Goal: Book appointment/travel/reservation

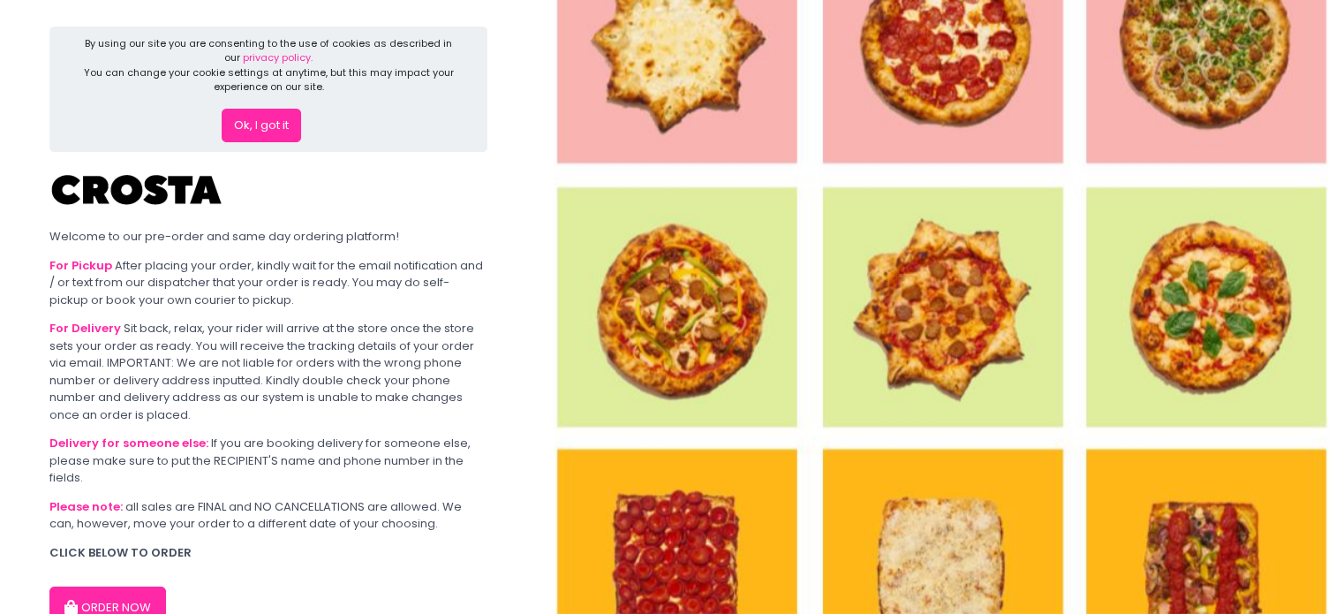
click at [269, 133] on button "Ok, I got it" at bounding box center [261, 126] width 79 height 34
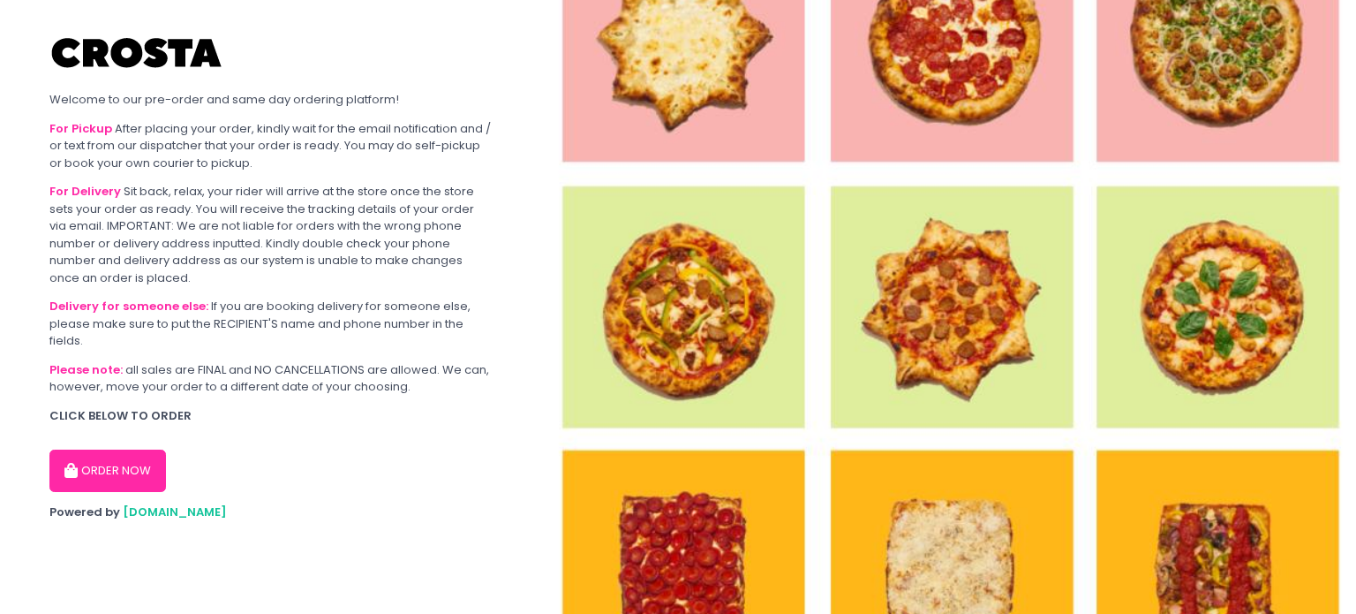
click at [106, 458] on button "ORDER NOW" at bounding box center [107, 470] width 117 height 42
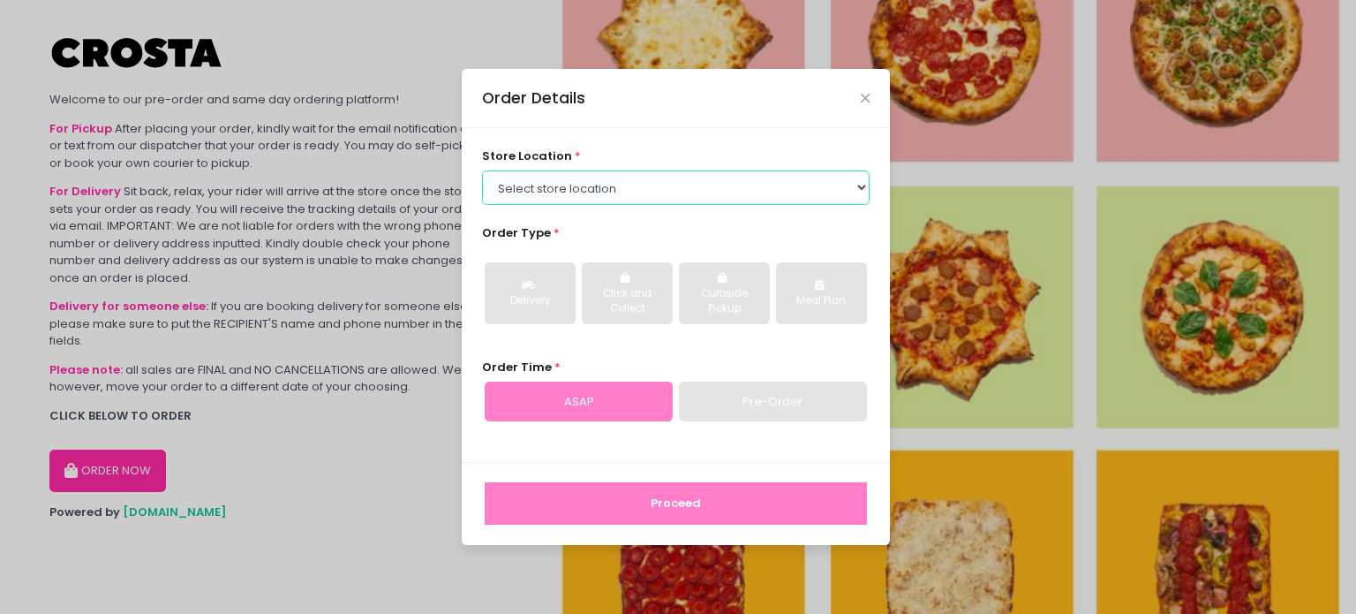
click at [651, 188] on select "Select store location [PERSON_NAME] Pizza - [PERSON_NAME] Pizza - [GEOGRAPHIC_D…" at bounding box center [676, 187] width 389 height 34
select select "65090bae48156caed44a5eb4"
click at [482, 170] on select "Select store location [PERSON_NAME] Pizza - [PERSON_NAME] Pizza - [GEOGRAPHIC_D…" at bounding box center [676, 187] width 389 height 34
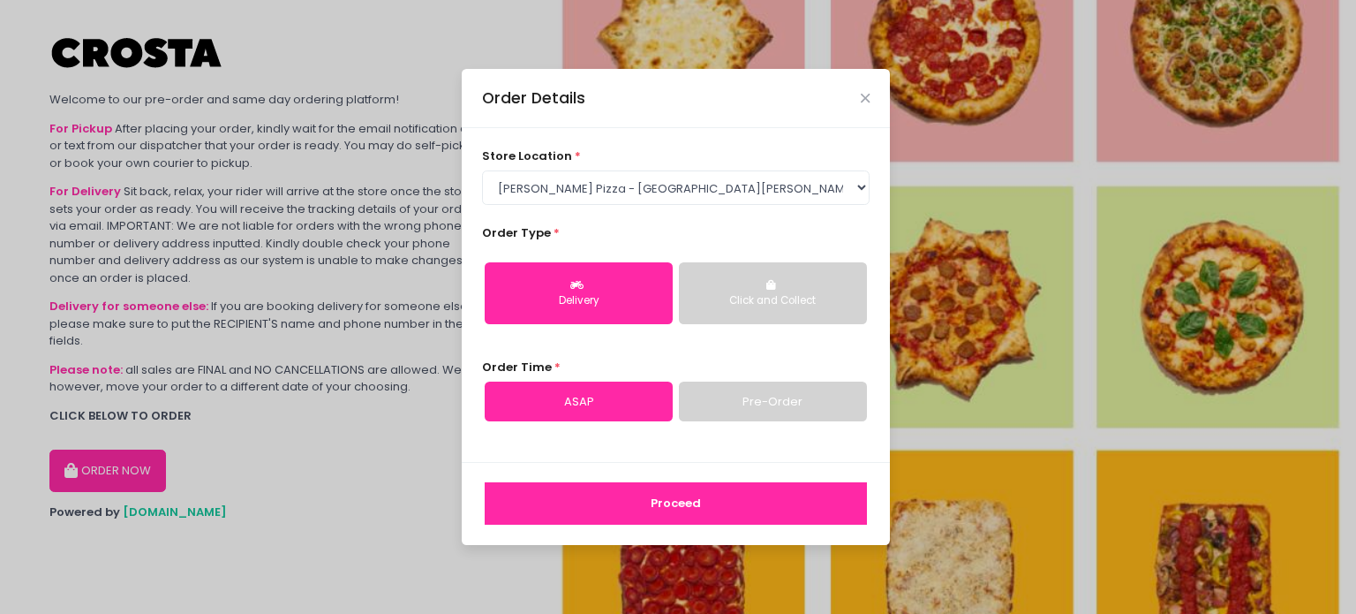
click at [747, 392] on link "Pre-Order" at bounding box center [773, 401] width 188 height 41
select select "[DATE]"
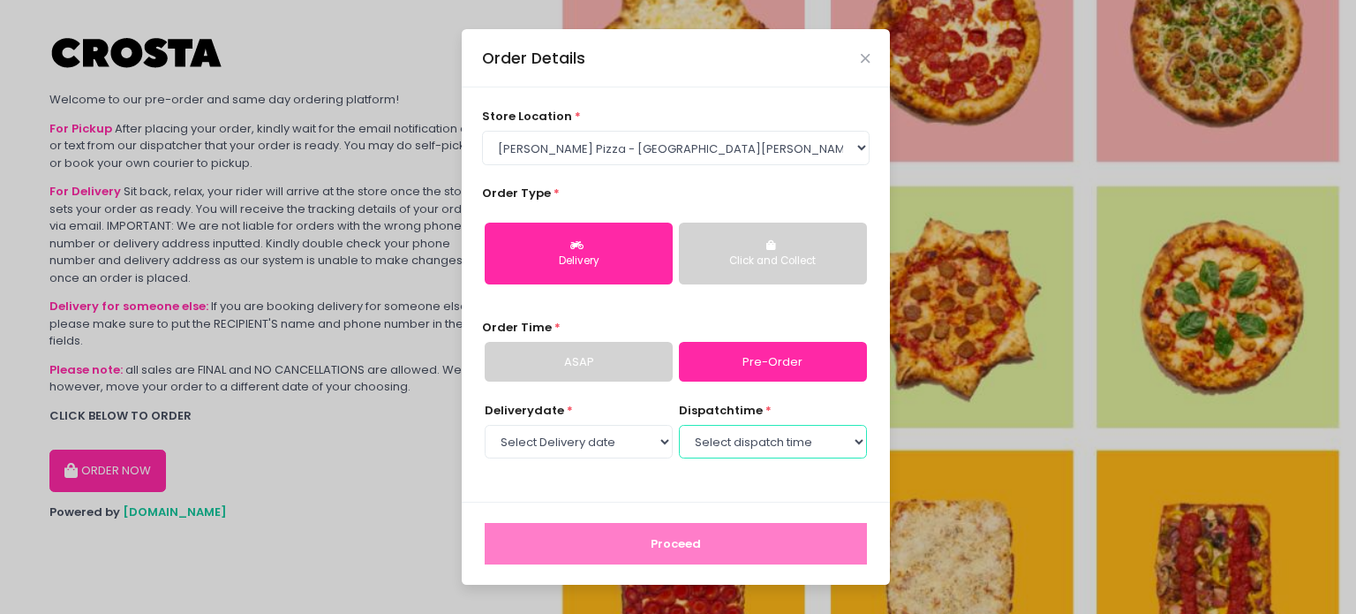
click at [770, 447] on select "Select dispatch time 04:30 PM - 05:00 PM 05:00 PM - 05:30 PM 05:30 PM - 06:00 P…" at bounding box center [773, 442] width 188 height 34
select select "18:30"
click at [679, 425] on select "Select dispatch time 04:30 PM - 05:00 PM 05:00 PM - 05:30 PM 05:30 PM - 06:00 P…" at bounding box center [773, 442] width 188 height 34
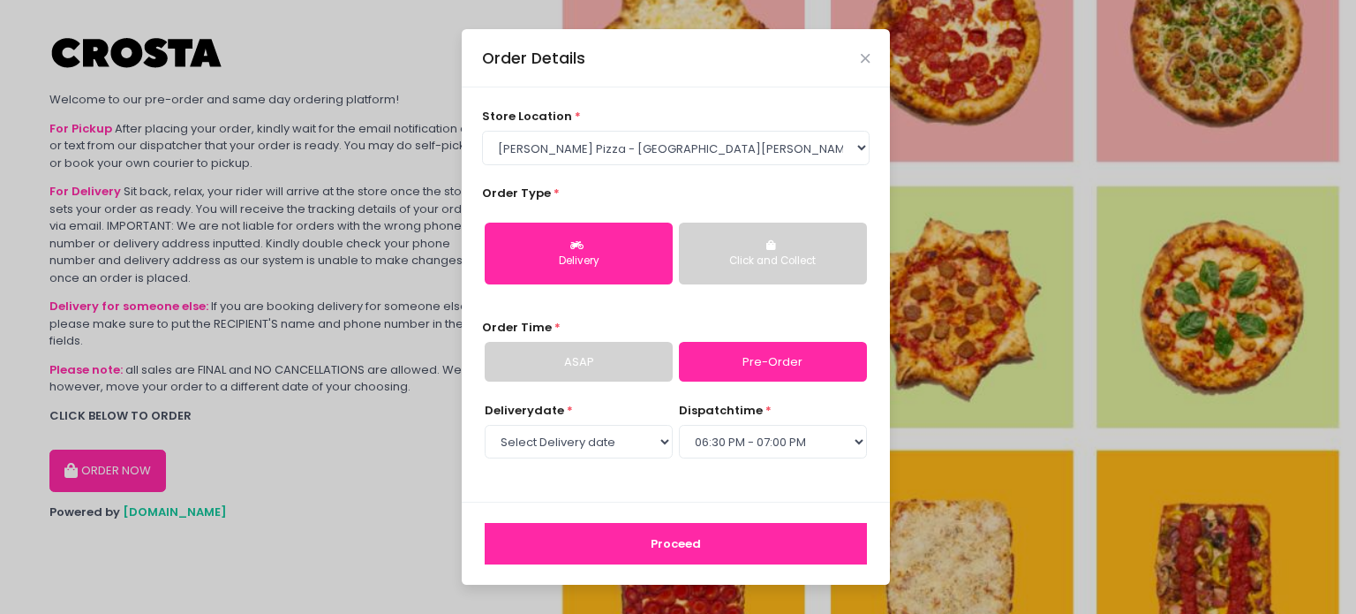
click at [777, 544] on button "Proceed" at bounding box center [676, 544] width 382 height 42
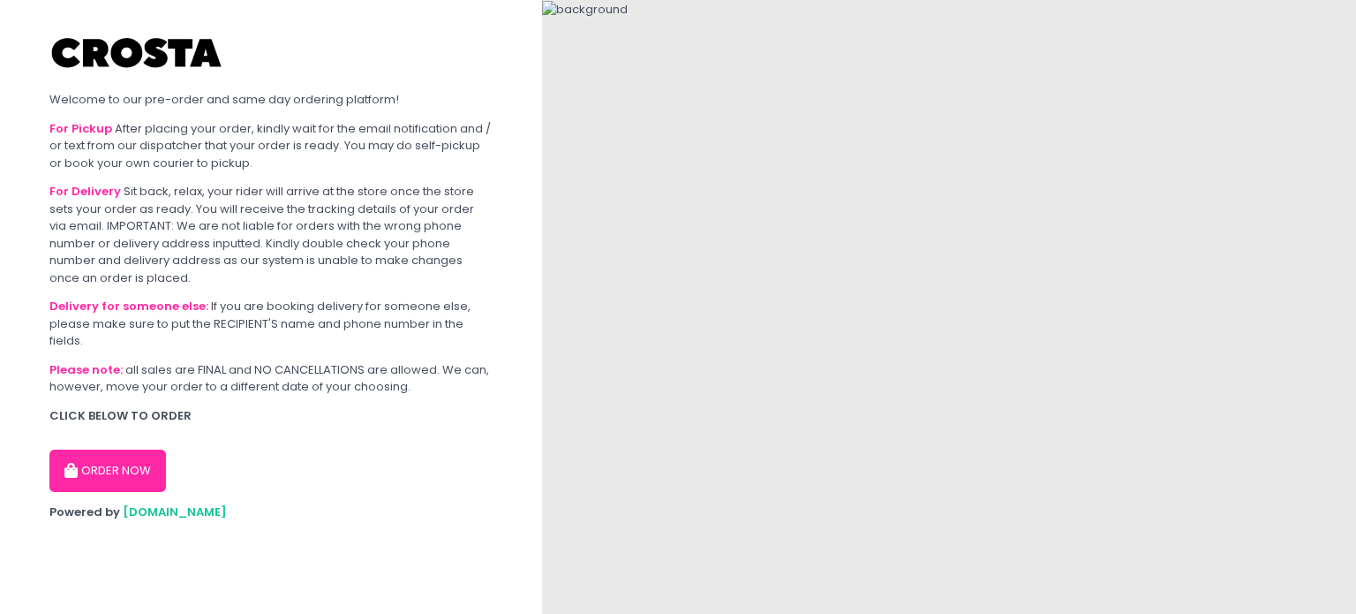
click at [86, 472] on button "ORDER NOW" at bounding box center [107, 470] width 117 height 42
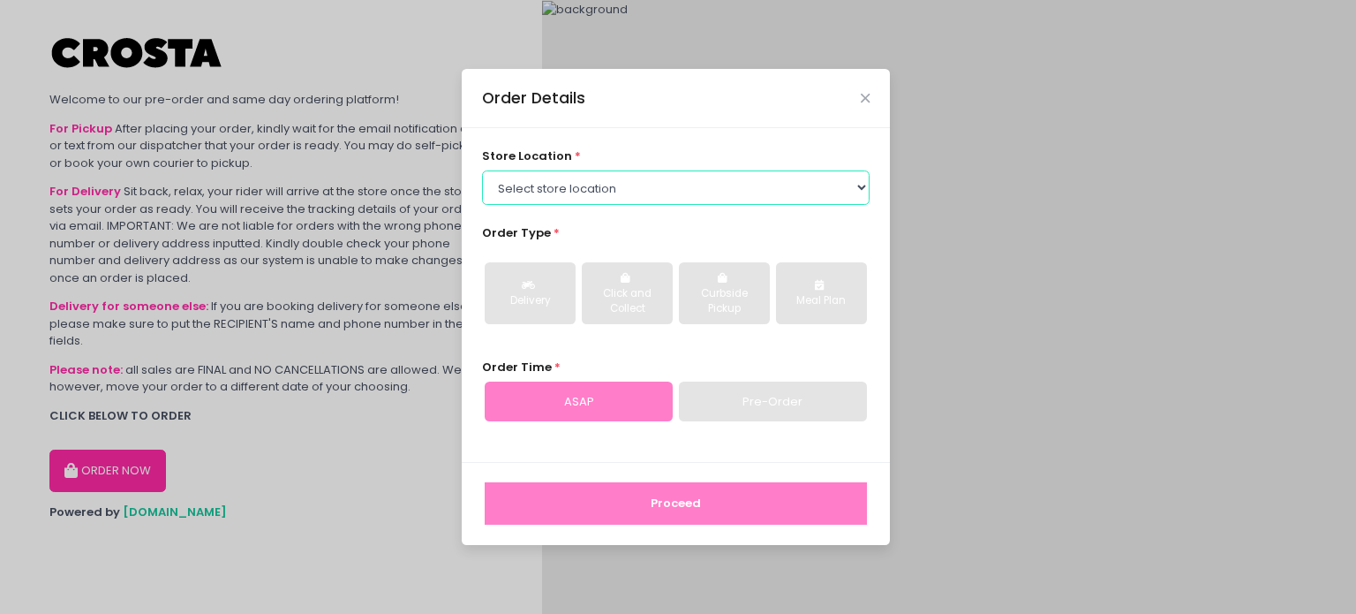
click at [602, 197] on select "Select store location [PERSON_NAME] Pizza - [PERSON_NAME] Pizza - [GEOGRAPHIC_D…" at bounding box center [676, 187] width 389 height 34
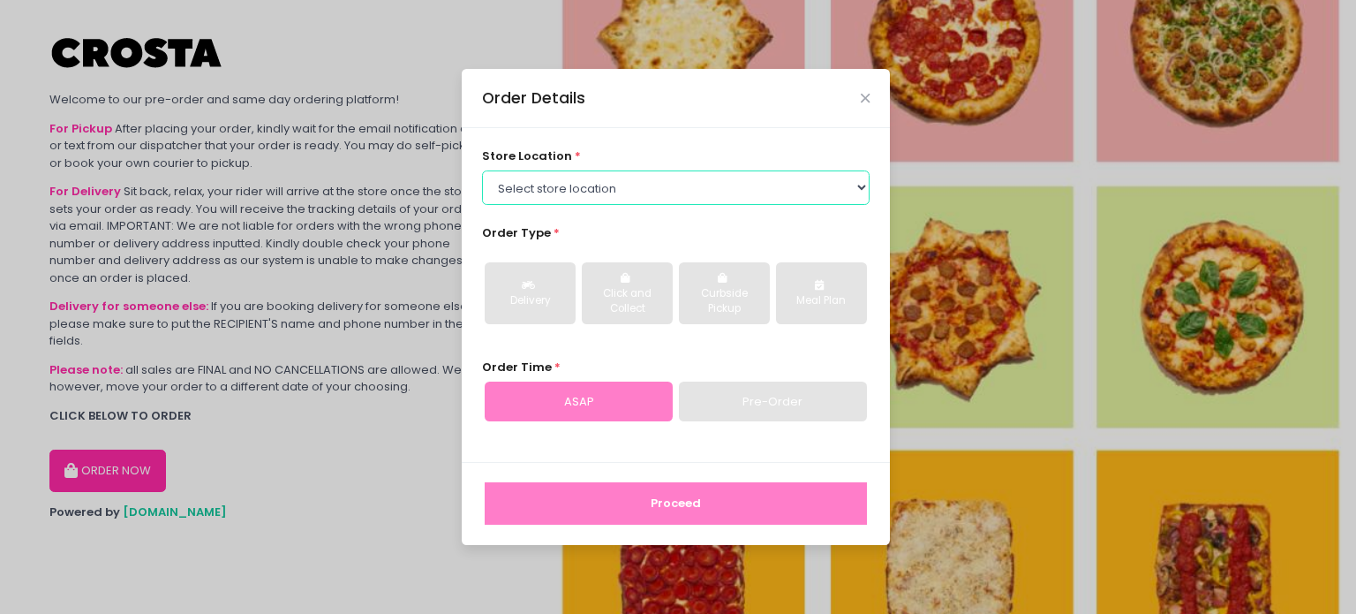
select select "5fabb2e53664a8677beaeb89"
click at [482, 170] on select "Select store location [PERSON_NAME] Pizza - [PERSON_NAME] Pizza - [GEOGRAPHIC_D…" at bounding box center [676, 187] width 389 height 34
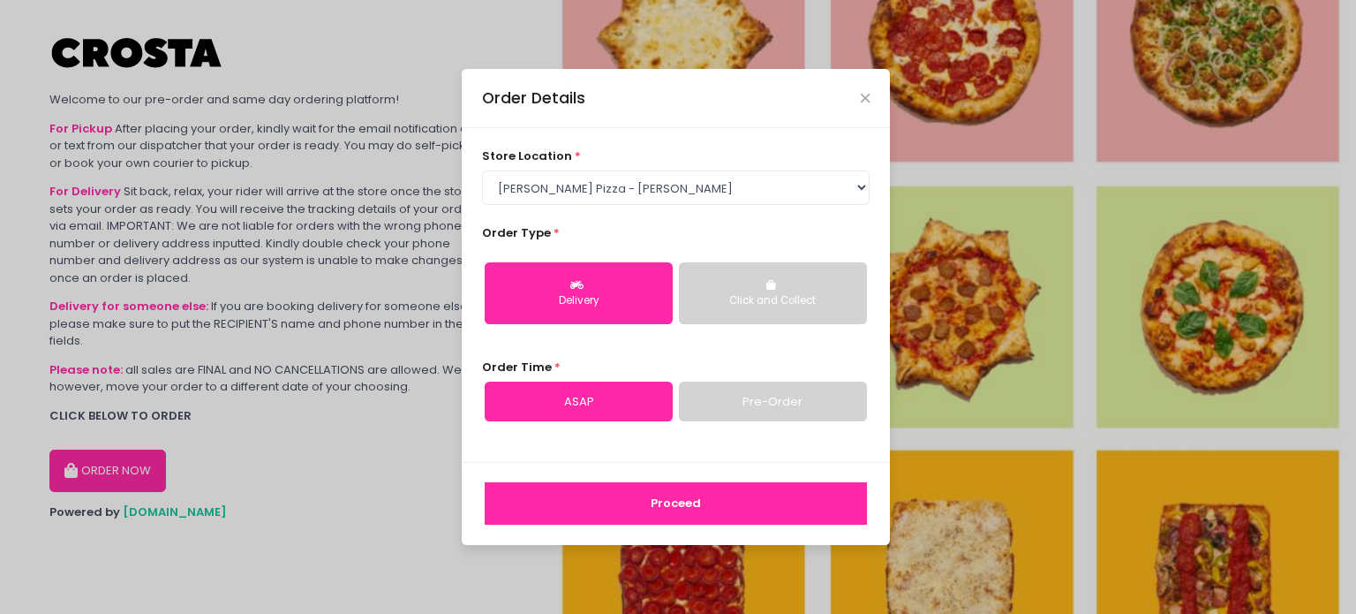
click at [745, 404] on link "Pre-Order" at bounding box center [773, 401] width 188 height 41
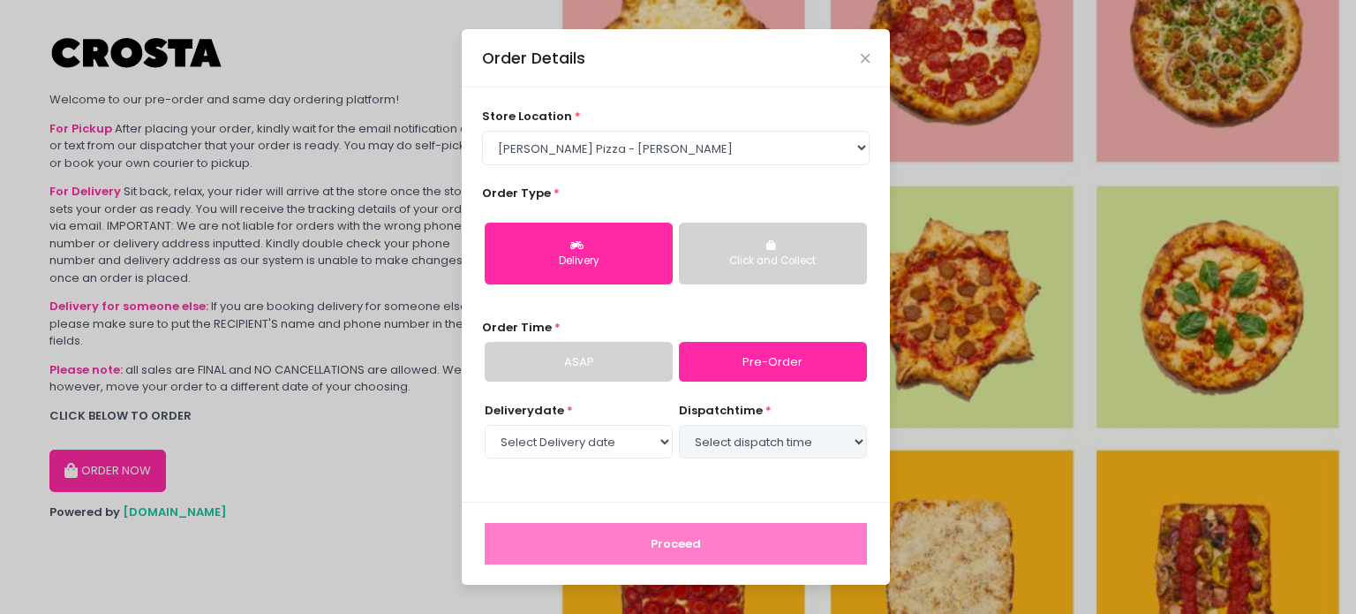
select select "[DATE]"
click at [759, 444] on select "Select dispatch time 04:30 PM - 05:00 PM 05:00 PM - 05:30 PM 05:30 PM - 06:00 P…" at bounding box center [773, 442] width 188 height 34
select select "18:00"
click at [679, 425] on select "Select dispatch time 04:30 PM - 05:00 PM 05:00 PM - 05:30 PM 05:30 PM - 06:00 P…" at bounding box center [773, 442] width 188 height 34
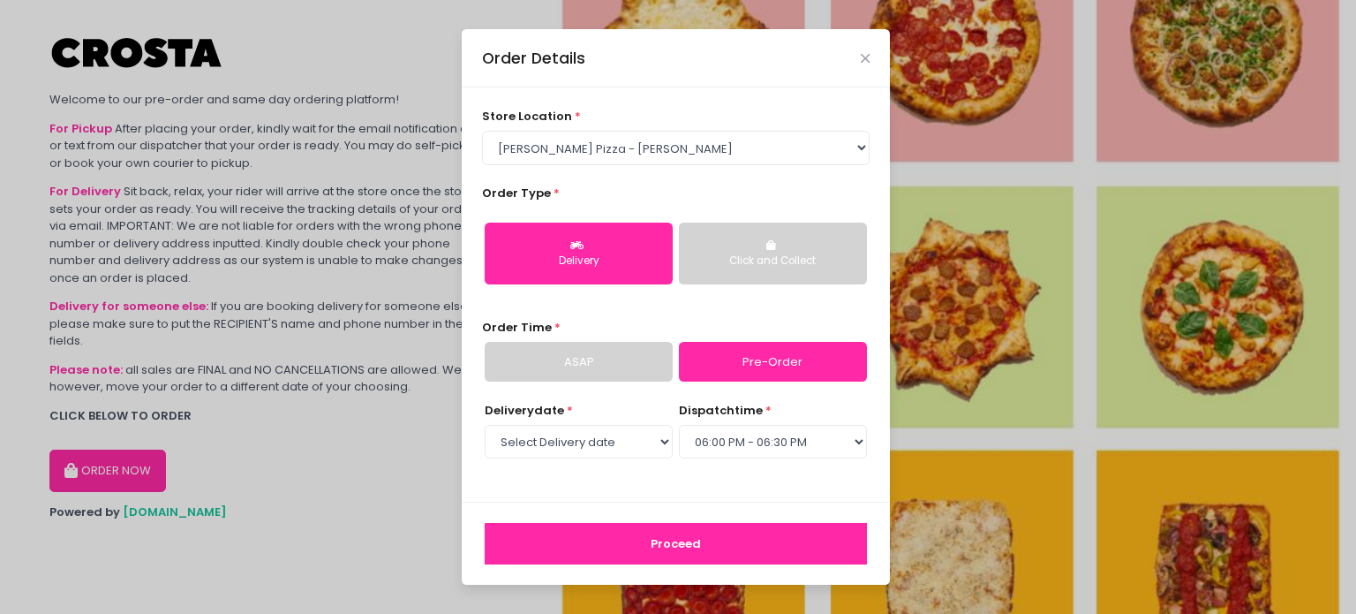
click at [738, 544] on button "Proceed" at bounding box center [676, 544] width 382 height 42
